Goal: Task Accomplishment & Management: Manage account settings

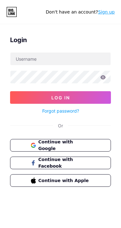
click at [90, 145] on span "Continue with Google" at bounding box center [64, 145] width 52 height 13
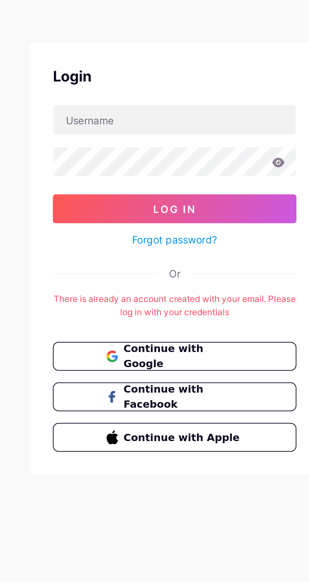
scroll to position [0, 0]
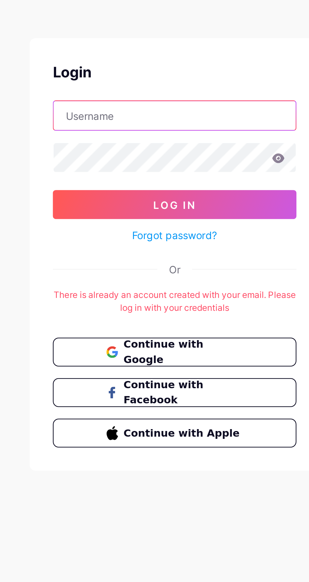
click at [162, 71] on input "text" at bounding box center [154, 74] width 105 height 13
type input "coackurnia@gmail.com"
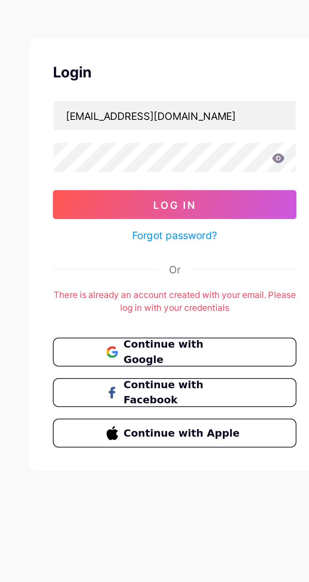
click at [182, 109] on button "Log In" at bounding box center [154, 112] width 106 height 13
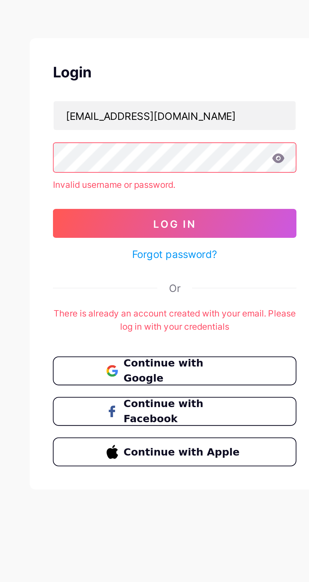
click at [179, 119] on button "Log In" at bounding box center [154, 121] width 106 height 13
click at [167, 131] on link "Forgot password?" at bounding box center [154, 134] width 37 height 7
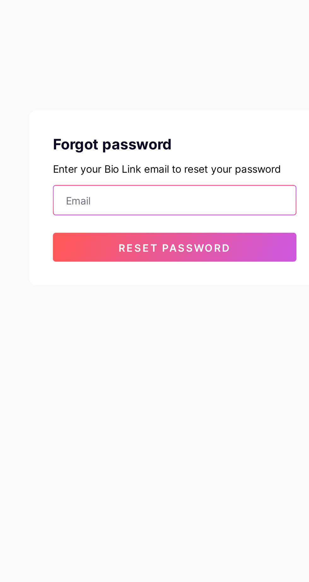
click at [175, 111] on input "email" at bounding box center [154, 111] width 105 height 13
type input "coachkurnia@gmail.com"
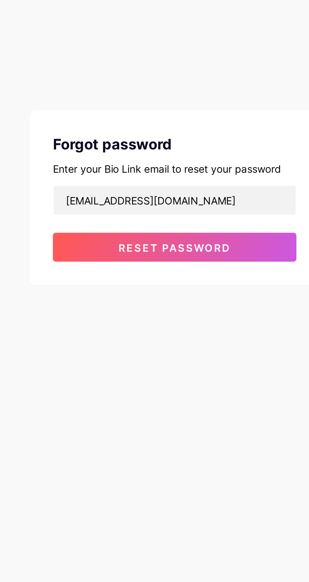
click at [181, 130] on button "Reset password" at bounding box center [154, 131] width 106 height 13
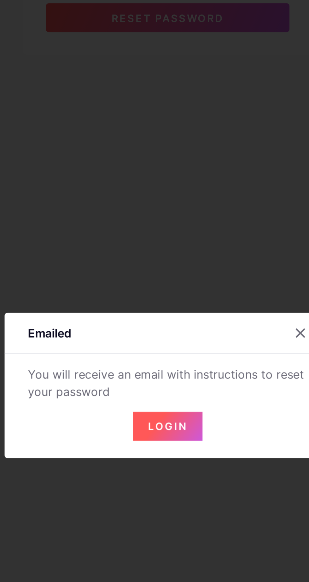
click at [157, 312] on span "Login" at bounding box center [154, 308] width 17 height 5
